Goal: Information Seeking & Learning: Learn about a topic

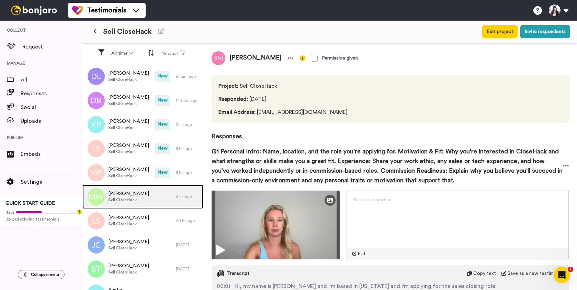
click at [134, 200] on span "Sell CloseHack" at bounding box center [128, 199] width 41 height 5
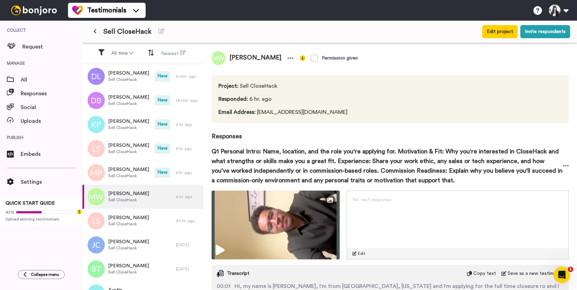
click at [248, 56] on span "[PERSON_NAME]" at bounding box center [255, 58] width 60 height 14
copy div "[PERSON_NAME]"
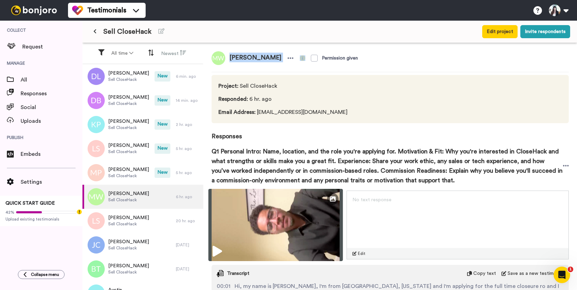
click at [268, 217] on img at bounding box center [276, 225] width 135 height 72
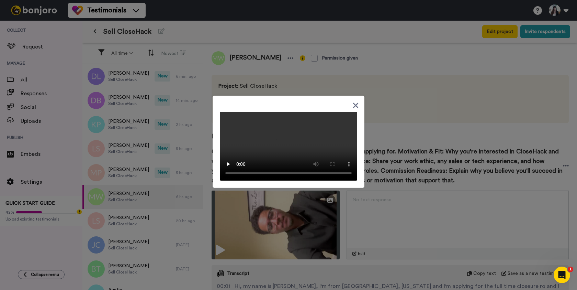
click at [355, 102] on icon at bounding box center [355, 104] width 5 height 5
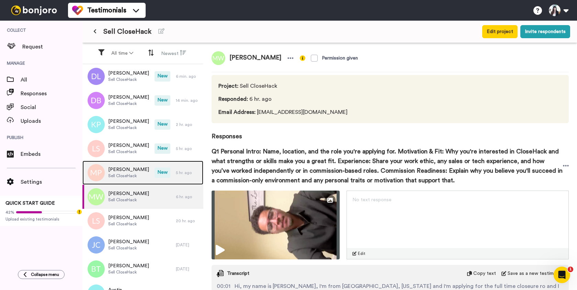
click at [141, 176] on span "Sell CloseHack" at bounding box center [128, 175] width 41 height 5
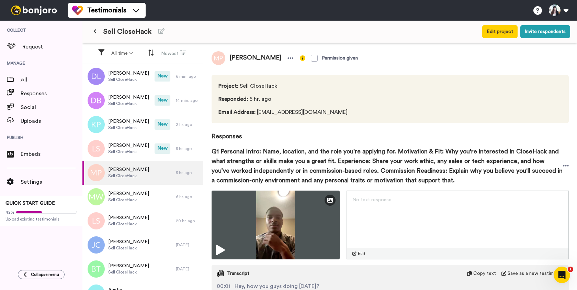
click at [255, 57] on span "[PERSON_NAME]" at bounding box center [255, 58] width 60 height 14
copy div "[PERSON_NAME]"
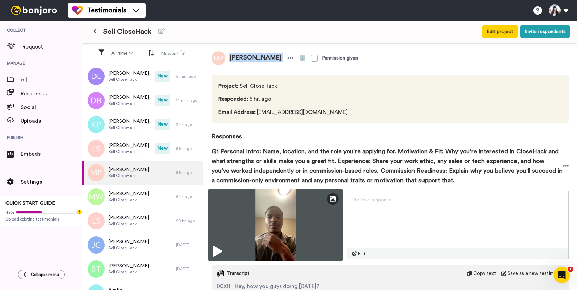
click at [283, 204] on img at bounding box center [276, 225] width 135 height 72
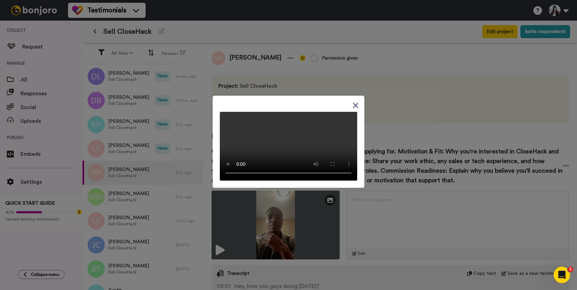
click at [354, 101] on icon at bounding box center [355, 105] width 7 height 9
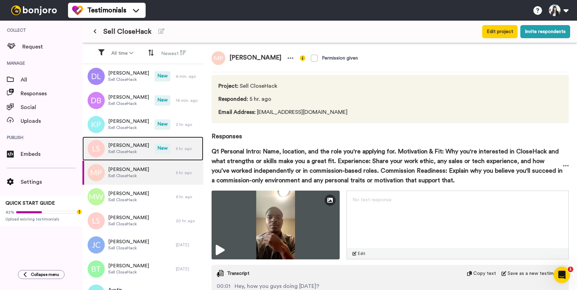
click at [128, 153] on span "Sell CloseHack" at bounding box center [128, 151] width 41 height 5
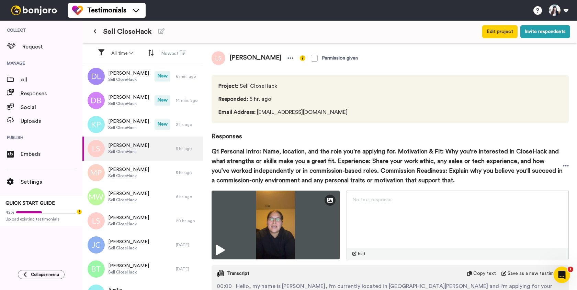
click at [260, 55] on span "[PERSON_NAME]" at bounding box center [255, 58] width 60 height 14
copy div "[PERSON_NAME]"
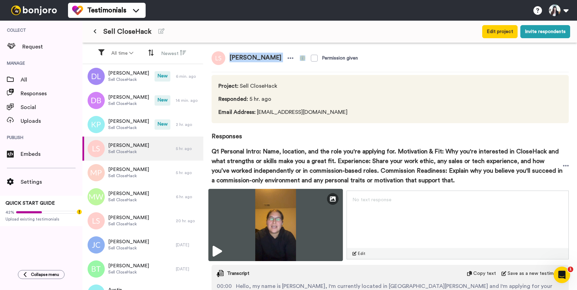
click at [274, 227] on img at bounding box center [276, 225] width 135 height 72
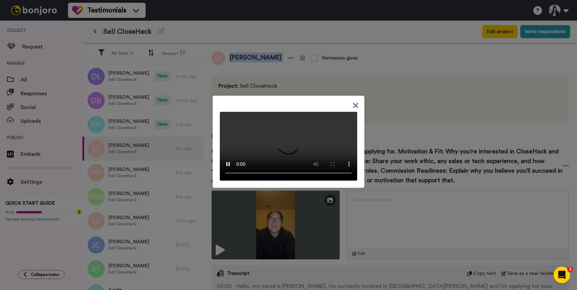
click at [271, 163] on video at bounding box center [288, 146] width 137 height 69
click at [355, 102] on icon at bounding box center [355, 104] width 5 height 5
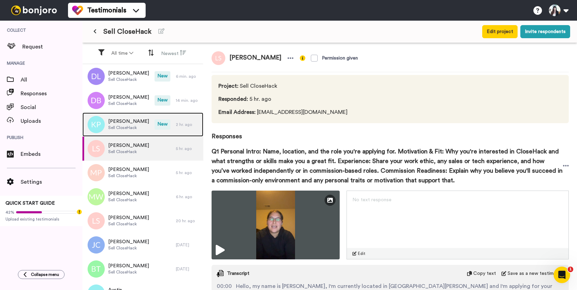
click at [131, 128] on span "Sell CloseHack" at bounding box center [128, 127] width 41 height 5
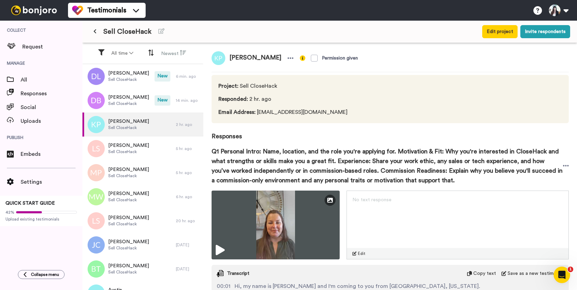
click at [250, 57] on span "[PERSON_NAME]" at bounding box center [255, 58] width 60 height 14
copy div "[PERSON_NAME]"
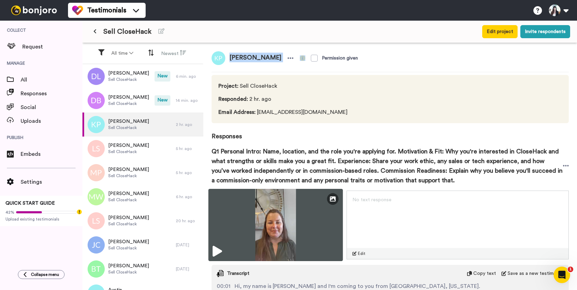
click at [276, 221] on img at bounding box center [276, 225] width 135 height 72
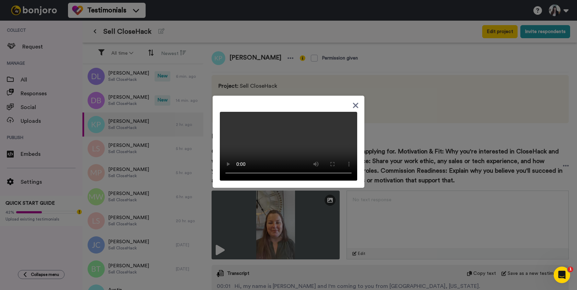
click at [355, 102] on icon at bounding box center [355, 104] width 5 height 5
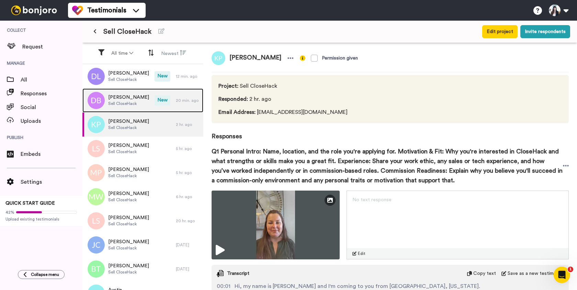
click at [143, 103] on div "[PERSON_NAME] Sell CloseHack" at bounding box center [118, 100] width 72 height 24
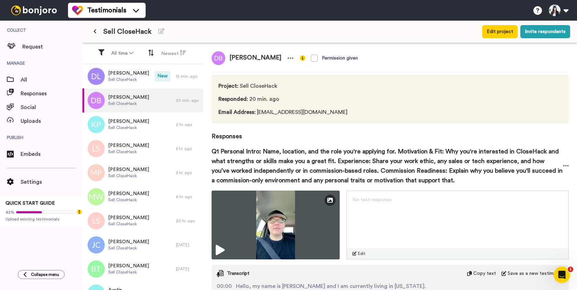
click at [241, 57] on span "[PERSON_NAME]" at bounding box center [255, 58] width 60 height 14
copy div "[PERSON_NAME]"
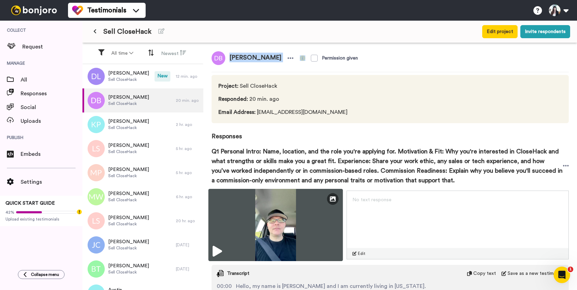
click at [294, 210] on img at bounding box center [276, 225] width 135 height 72
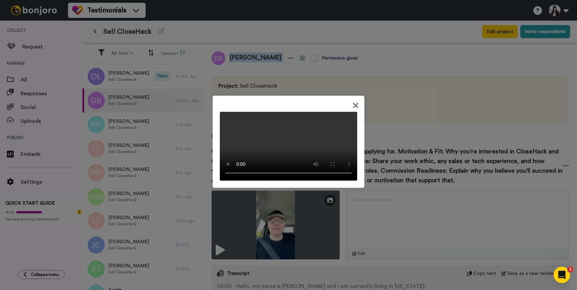
click at [320, 170] on video at bounding box center [288, 146] width 137 height 69
click at [356, 102] on icon at bounding box center [355, 104] width 5 height 5
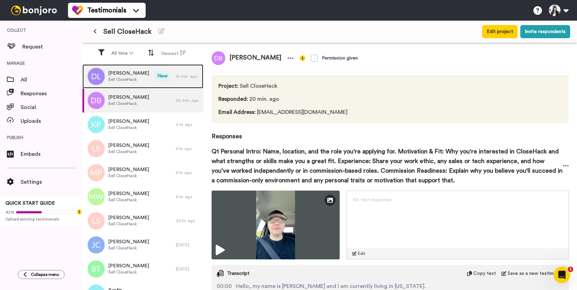
click at [132, 84] on div "[PERSON_NAME] Sell CloseHack" at bounding box center [118, 76] width 72 height 24
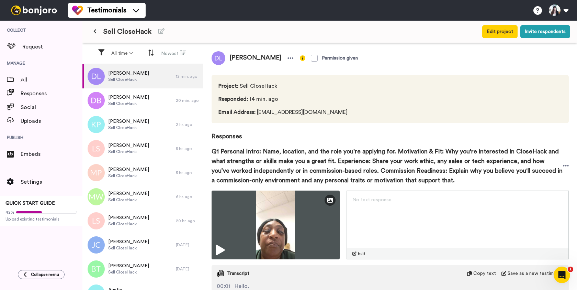
click at [245, 60] on span "[PERSON_NAME]" at bounding box center [255, 58] width 60 height 14
copy div "[PERSON_NAME]"
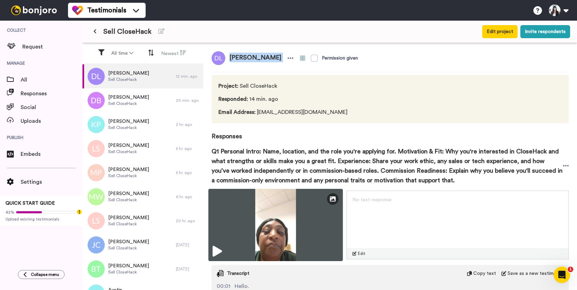
click at [270, 223] on img at bounding box center [276, 225] width 135 height 72
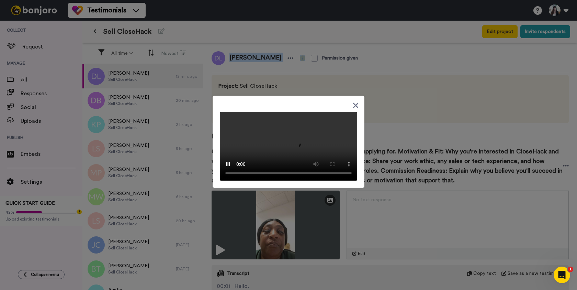
click at [276, 180] on video at bounding box center [288, 146] width 137 height 69
click at [355, 101] on icon at bounding box center [355, 105] width 7 height 9
